Goal: Information Seeking & Learning: Learn about a topic

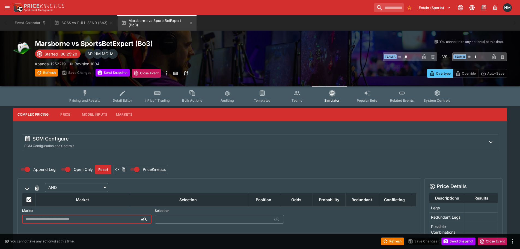
click at [88, 98] on span "Pricing and Results" at bounding box center [84, 100] width 31 height 4
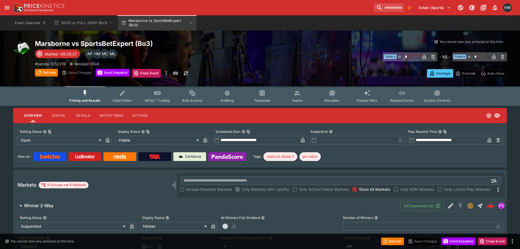
click at [270, 95] on button "Templates" at bounding box center [261, 95] width 35 height 19
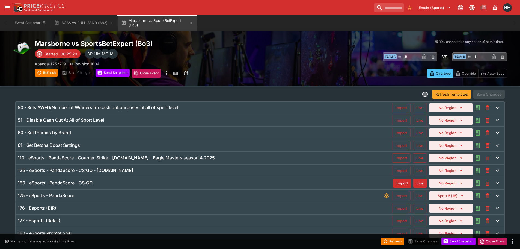
scroll to position [30, 0]
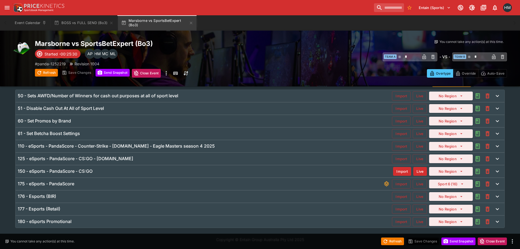
click at [81, 169] on h6 "150 - eSports - PandaScore - CS:GO" at bounding box center [55, 171] width 75 height 6
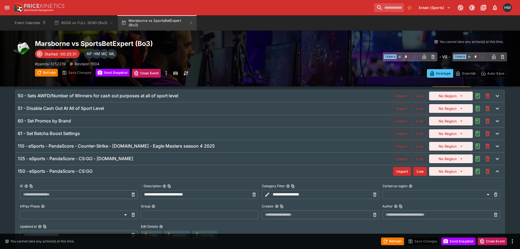
type input "**********"
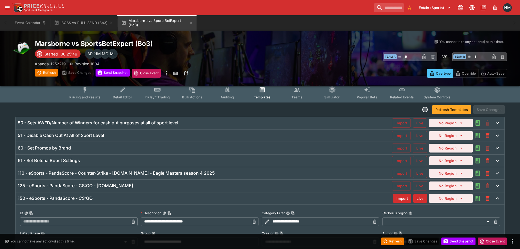
scroll to position [0, 0]
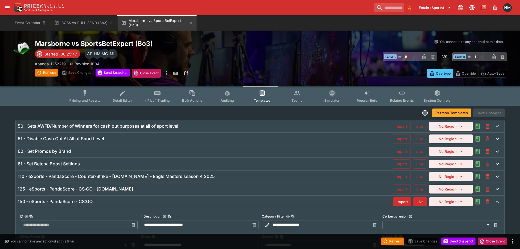
click at [82, 92] on button "Pricing and Results" at bounding box center [85, 95] width 40 height 19
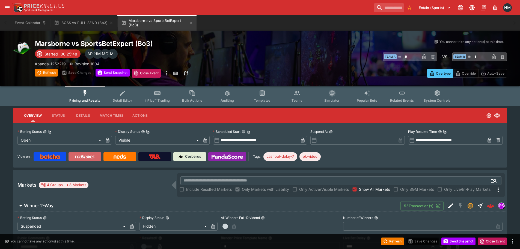
click at [93, 158] on img at bounding box center [85, 156] width 20 height 4
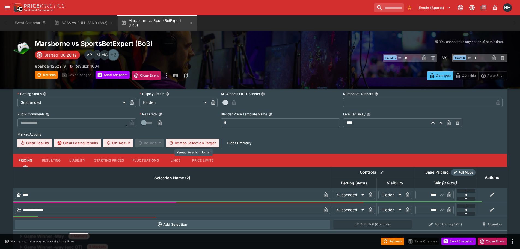
scroll to position [159, 0]
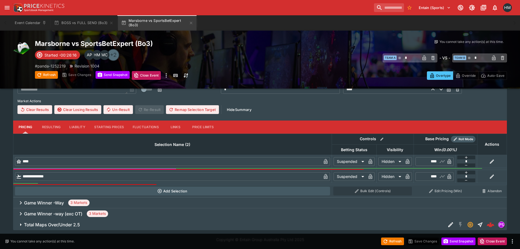
click at [114, 54] on div "+2" at bounding box center [113, 55] width 12 height 12
